Goal: Check status: Check status

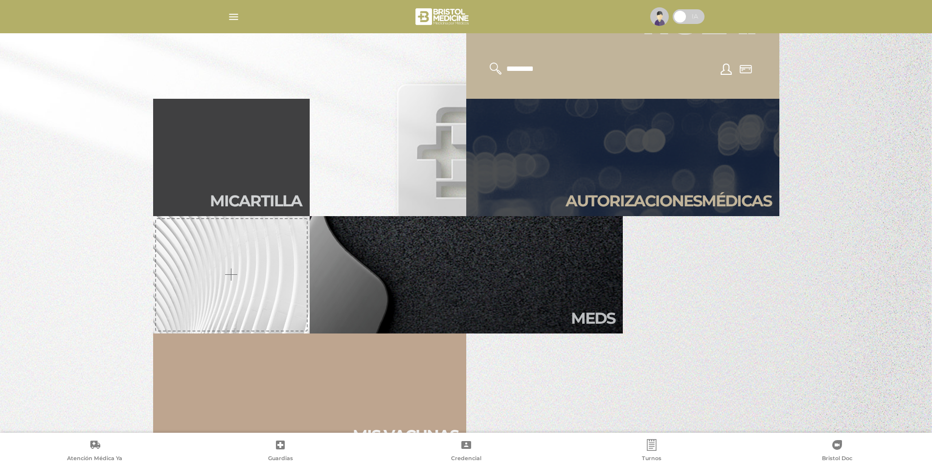
scroll to position [343, 0]
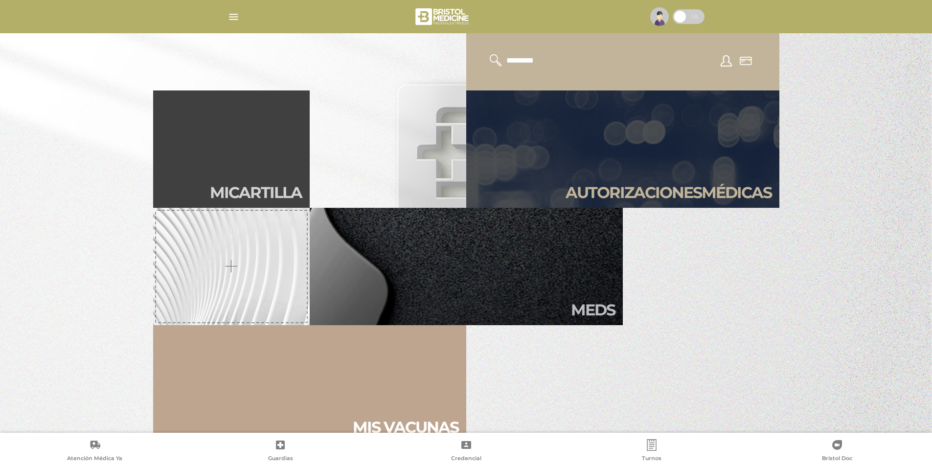
click at [632, 186] on h2 "Autori zaciones médicas" at bounding box center [669, 193] width 206 height 19
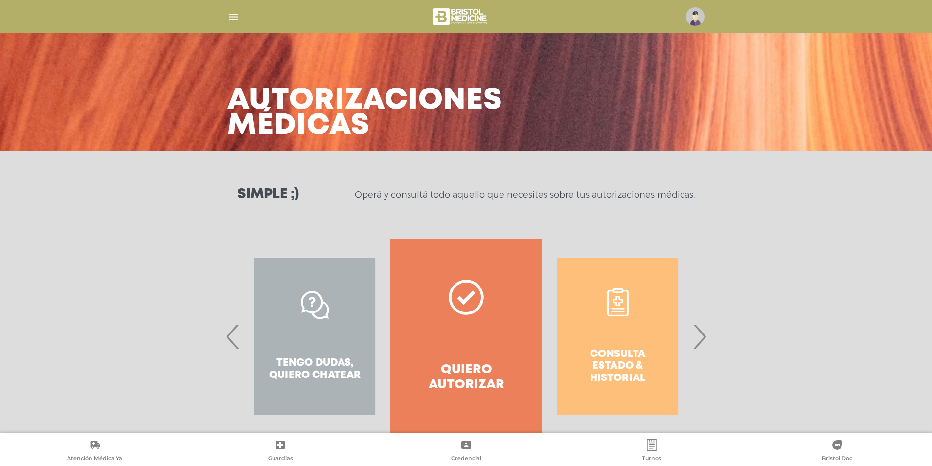
click at [704, 340] on span "›" at bounding box center [699, 336] width 19 height 53
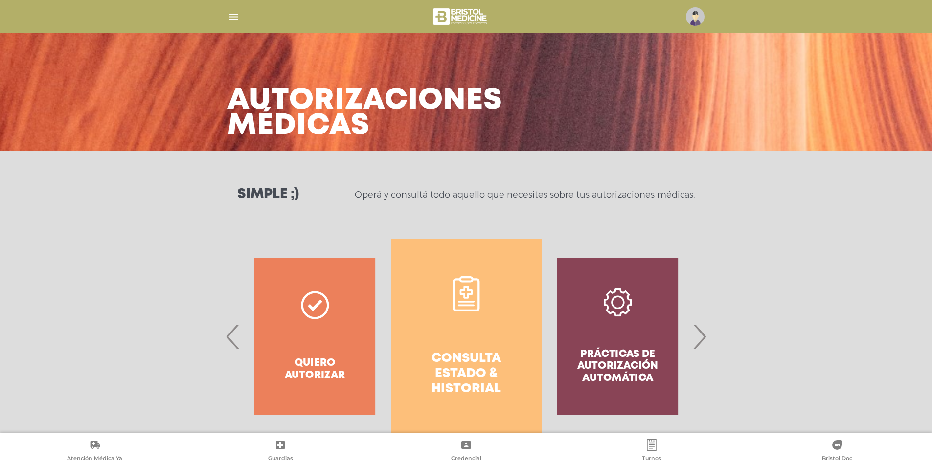
click at [466, 334] on link "Consulta estado & historial" at bounding box center [466, 337] width 151 height 196
